Goal: Task Accomplishment & Management: Complete application form

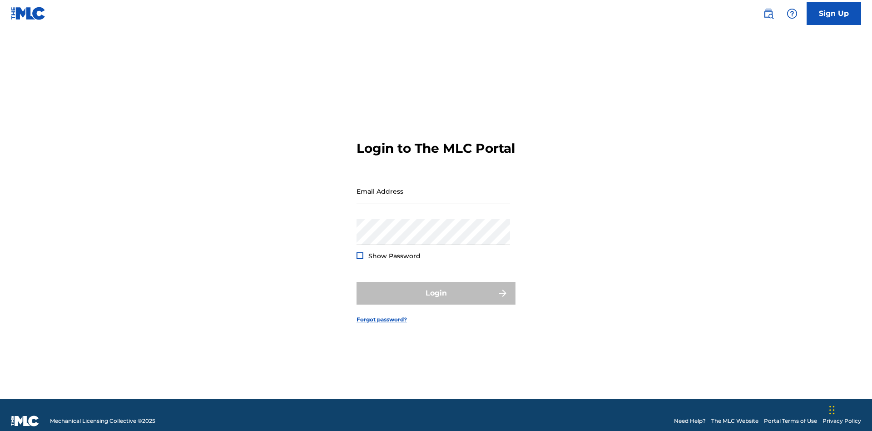
scroll to position [12, 0]
click at [433, 187] on input "Email Address" at bounding box center [434, 191] width 154 height 26
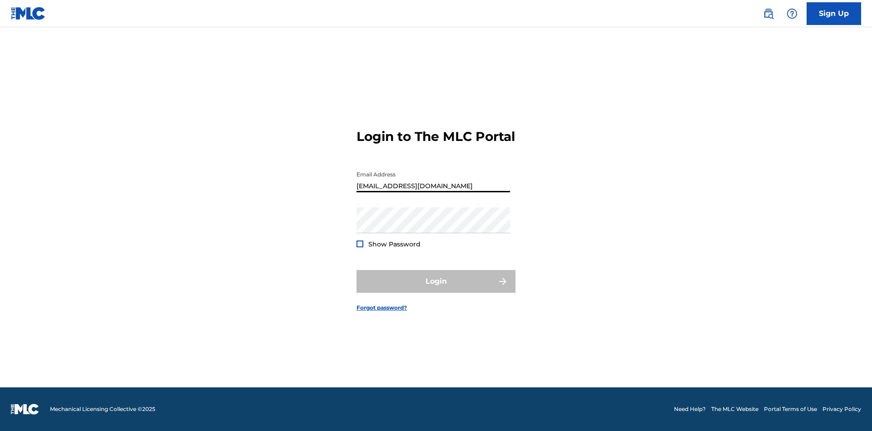
scroll to position [12, 0]
type input "Duke.McTesterson@gmail.com"
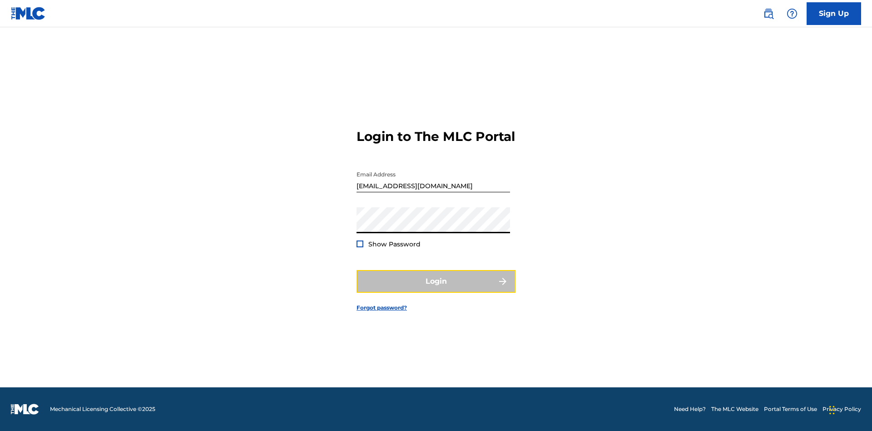
click at [436, 289] on button "Login" at bounding box center [436, 281] width 159 height 23
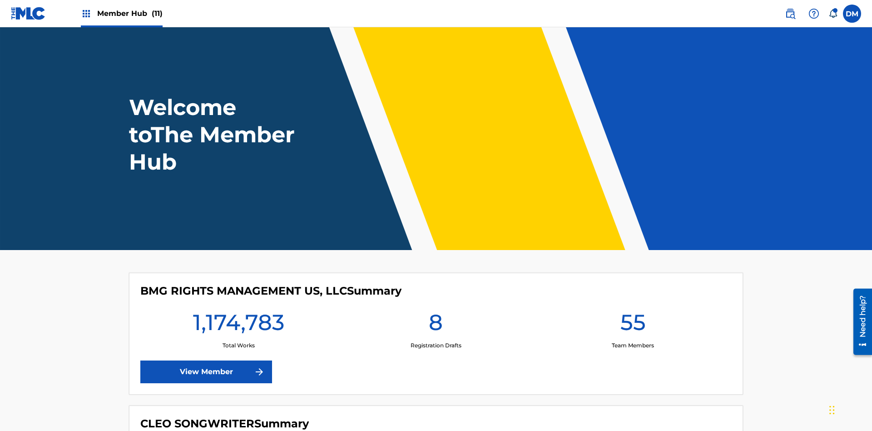
click at [129, 13] on span "Member Hub (11)" at bounding box center [129, 13] width 65 height 10
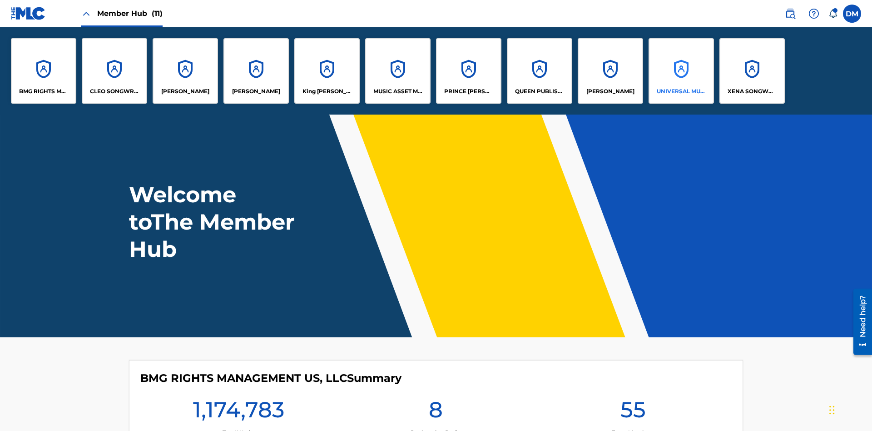
click at [681, 91] on p "UNIVERSAL MUSIC PUB GROUP" at bounding box center [682, 91] width 50 height 8
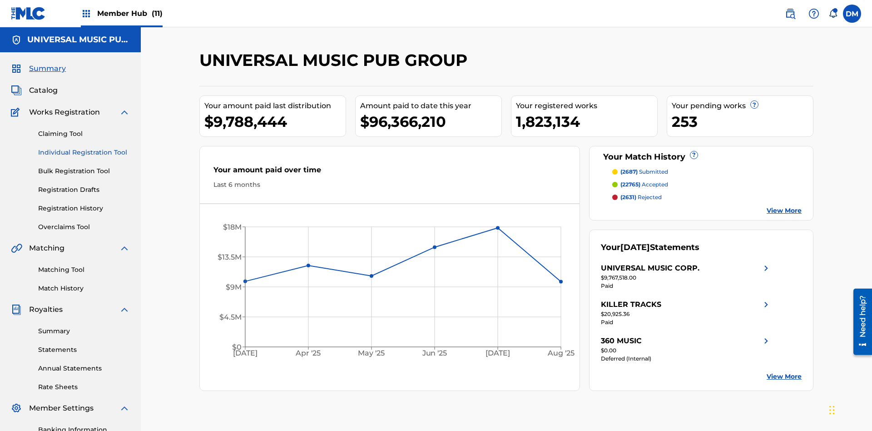
click at [84, 148] on link "Individual Registration Tool" at bounding box center [84, 153] width 92 height 10
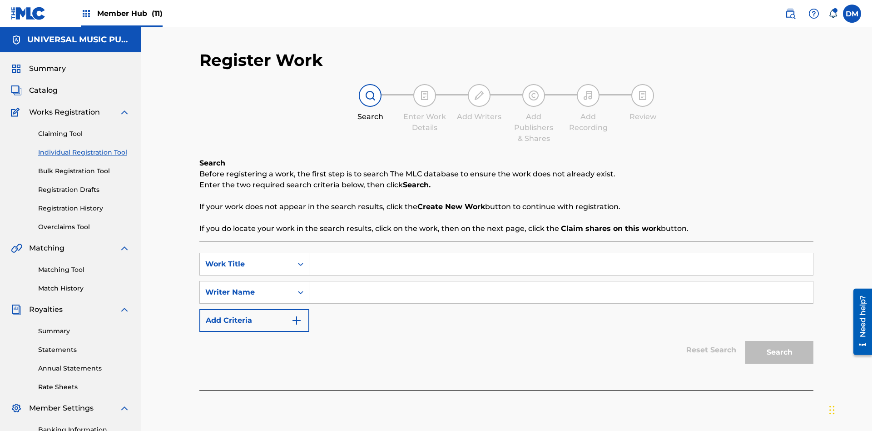
click at [561, 253] on input "Search Form" at bounding box center [561, 264] width 504 height 22
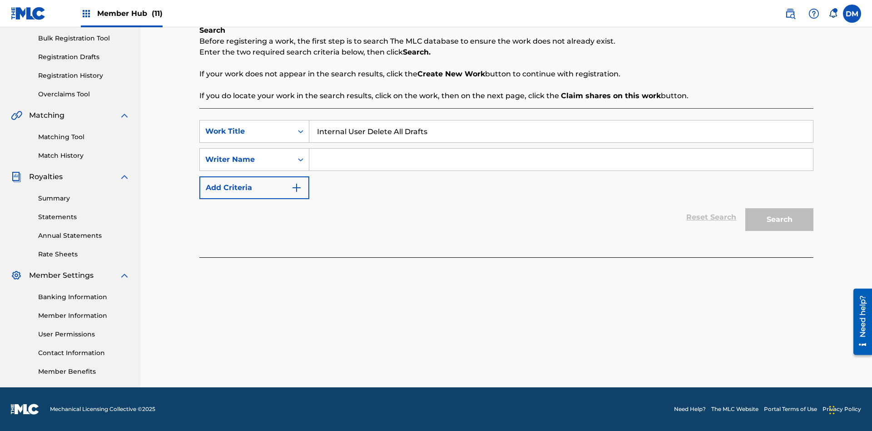
type input "Internal User Delete All Drafts"
click at [561, 159] on input "Search Form" at bounding box center [561, 160] width 504 height 22
type input "Test"
click at [780, 219] on button "Search" at bounding box center [780, 219] width 68 height 23
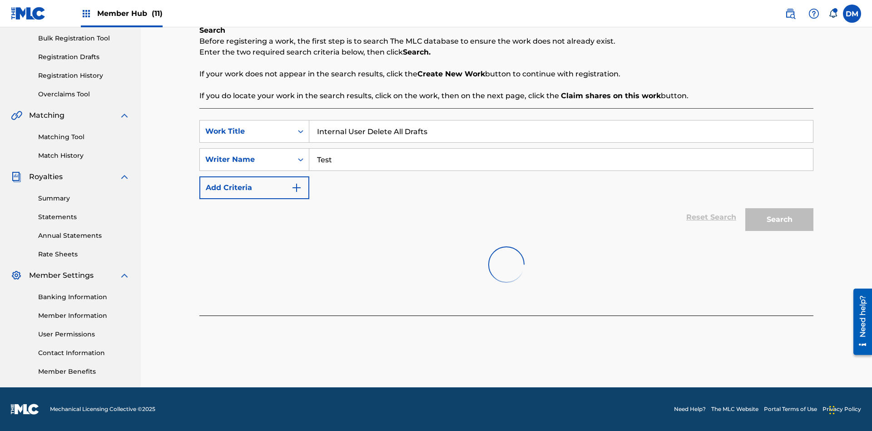
scroll to position [139, 0]
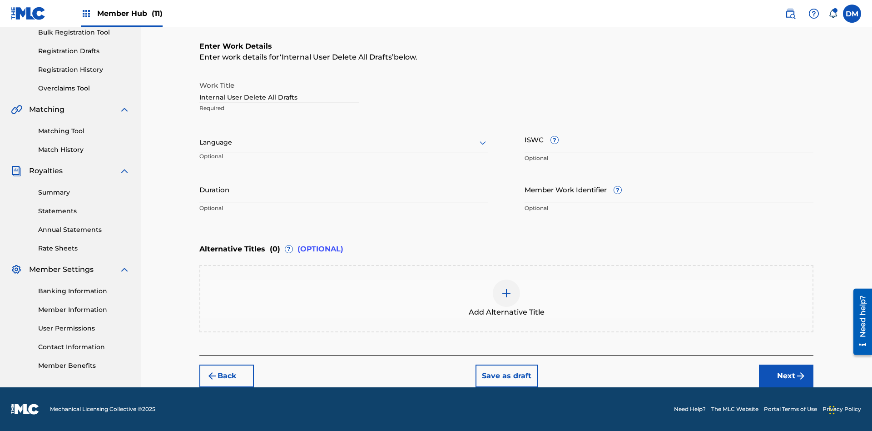
click at [279, 89] on input "Internal User Delete All Drafts" at bounding box center [279, 89] width 160 height 26
type input "Internal User Delete All Drafts"
click at [506, 375] on button "Save as draft" at bounding box center [507, 375] width 62 height 23
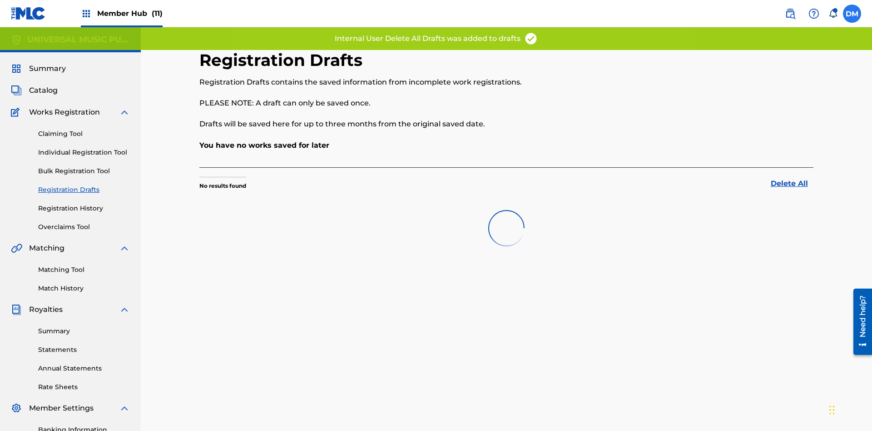
click at [852, 13] on label at bounding box center [852, 14] width 18 height 18
click at [852, 14] on input "DM Duke McTesterson duke.mctesterson@gmail.com Notification Preferences Profile…" at bounding box center [852, 14] width 0 height 0
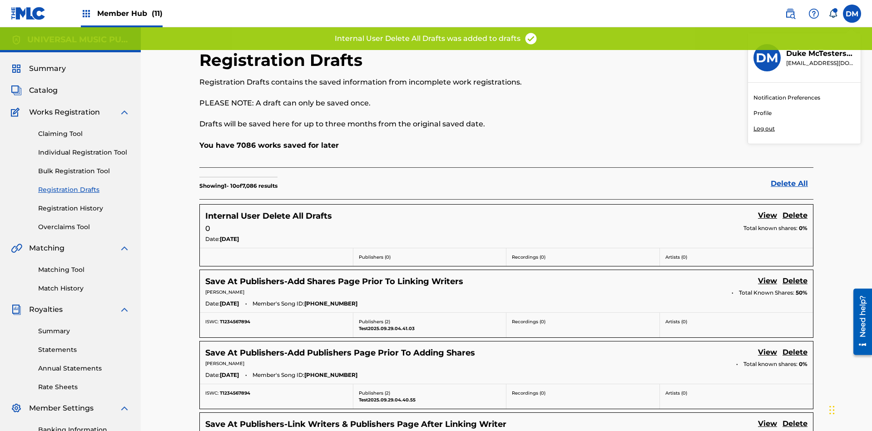
click at [764, 129] on p "Log out" at bounding box center [764, 128] width 21 height 8
click at [852, 14] on input "DM Duke McTesterson duke.mctesterson@gmail.com Notification Preferences Profile…" at bounding box center [852, 14] width 0 height 0
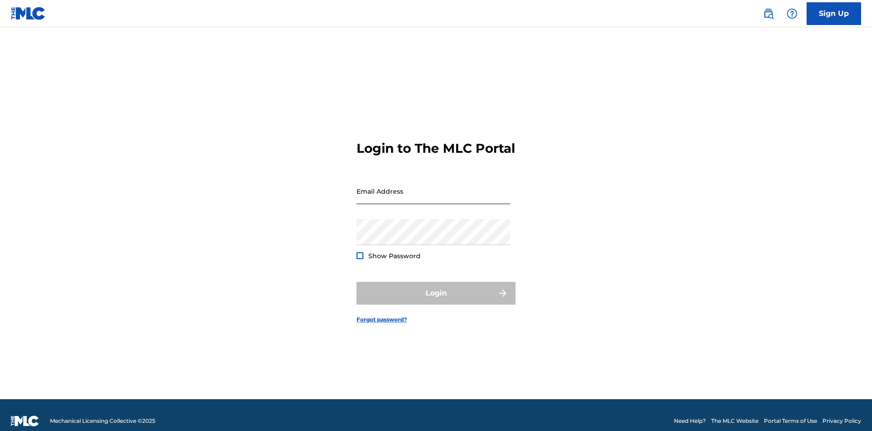
click at [433, 187] on input "Email Address" at bounding box center [434, 191] width 154 height 26
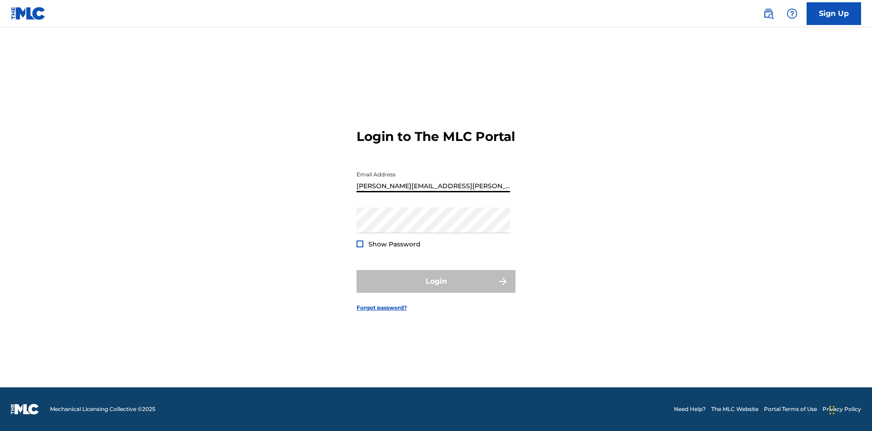
type input "Krystal.Ribble@themlc.com"
click at [436, 289] on button "Login" at bounding box center [436, 281] width 159 height 23
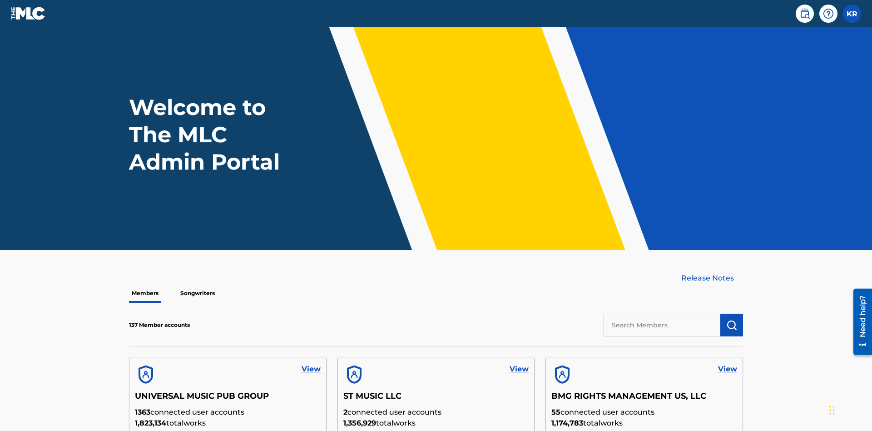
click at [662, 313] on input "text" at bounding box center [661, 324] width 117 height 23
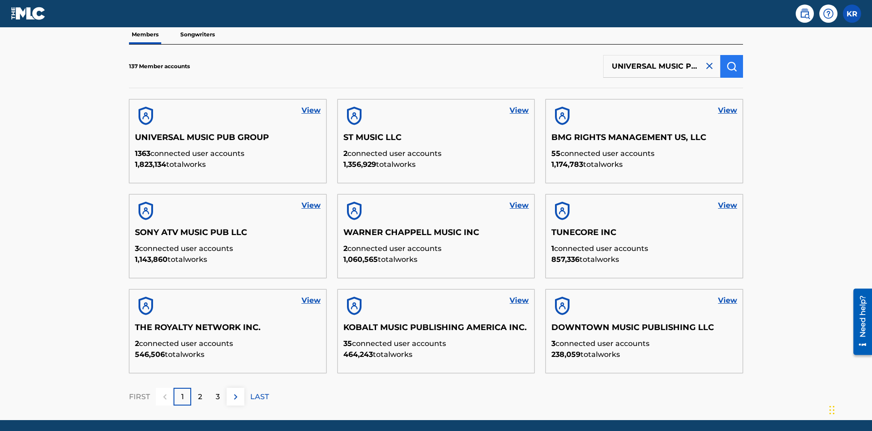
type input "UNIVERSAL MUSIC PUB GROUP"
click at [732, 61] on img "submit" at bounding box center [731, 66] width 11 height 11
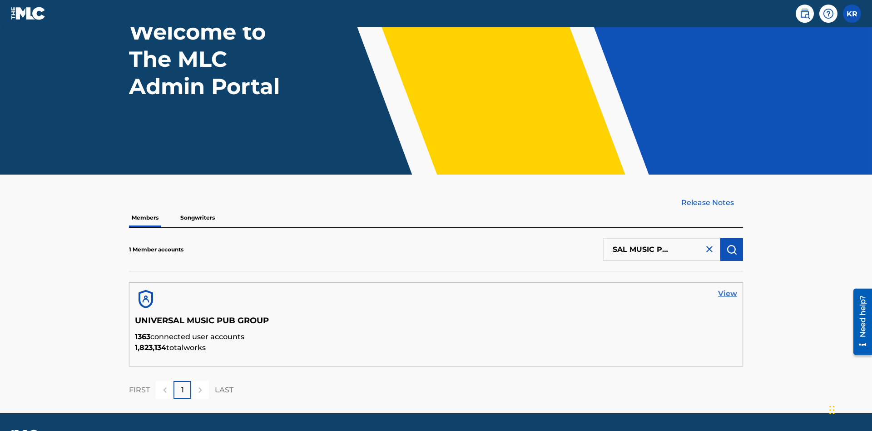
click at [728, 288] on link "View" at bounding box center [727, 293] width 19 height 11
